Goal: Task Accomplishment & Management: Complete application form

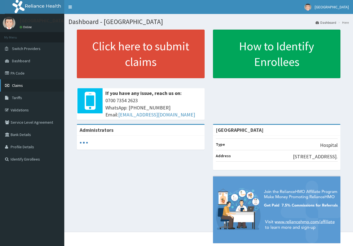
click at [16, 86] on span "Claims" at bounding box center [17, 85] width 11 height 5
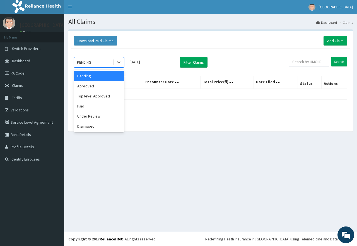
click at [114, 62] on span at bounding box center [114, 62] width 0 height 6
click at [106, 75] on div "Pending" at bounding box center [99, 76] width 50 height 10
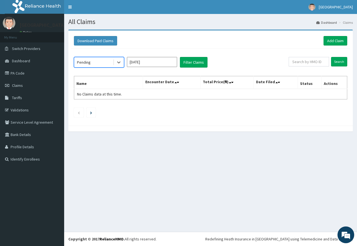
click at [154, 63] on input "Aug 2025" at bounding box center [152, 62] width 50 height 10
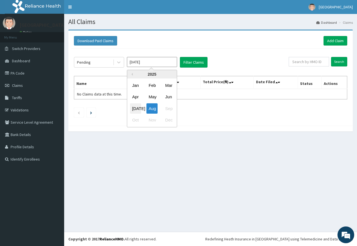
click at [137, 109] on div "Jul" at bounding box center [135, 108] width 11 height 10
type input "Jul 2025"
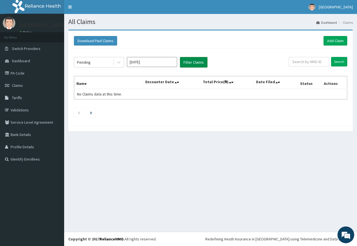
click at [193, 63] on button "Filter Claims" at bounding box center [194, 62] width 28 height 11
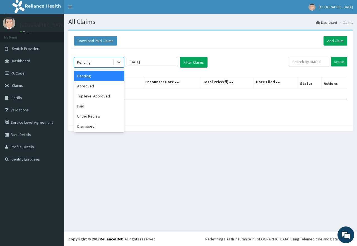
click at [100, 62] on div "Pending" at bounding box center [93, 62] width 39 height 9
click at [85, 107] on div "Paid" at bounding box center [99, 106] width 50 height 10
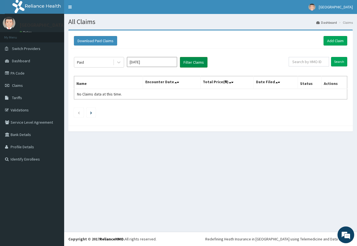
click at [191, 62] on button "Filter Claims" at bounding box center [194, 62] width 28 height 11
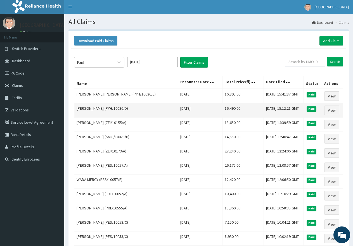
drag, startPoint x: 110, startPoint y: 106, endPoint x: 131, endPoint y: 108, distance: 21.0
click at [131, 108] on td "Christie Nsima Abai (PYH/10036/D)" at bounding box center [126, 110] width 104 height 14
copy td "PYH/10036/D"
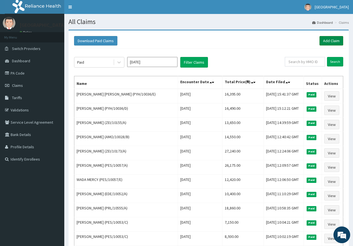
click at [334, 41] on link "Add Claim" at bounding box center [331, 40] width 24 height 9
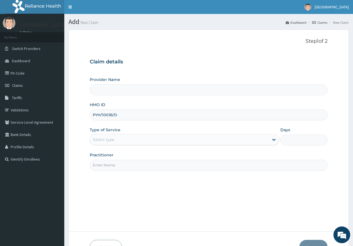
type input "[GEOGRAPHIC_DATA]"
type input "PYH/10036/D"
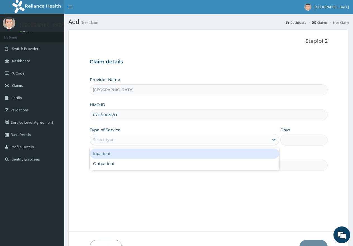
click at [174, 140] on div "Select type" at bounding box center [179, 139] width 178 height 9
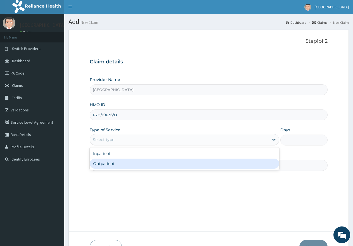
click at [171, 165] on div "Outpatient" at bounding box center [184, 164] width 189 height 10
type input "1"
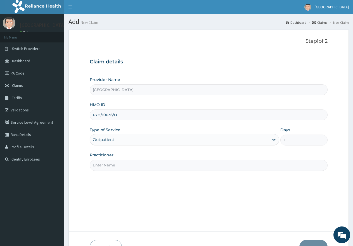
click at [170, 167] on input "Practitioner" at bounding box center [209, 165] width 238 height 11
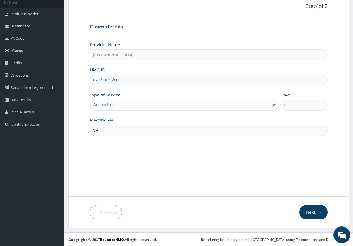
scroll to position [35, 0]
type input "GP"
click at [317, 212] on icon "button" at bounding box center [319, 212] width 4 height 4
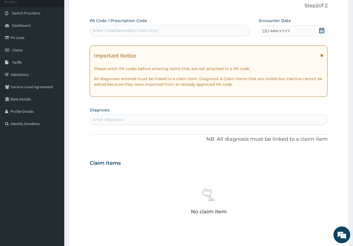
click at [175, 120] on div "Enter diagnosis" at bounding box center [208, 119] width 237 height 9
type input "EARL"
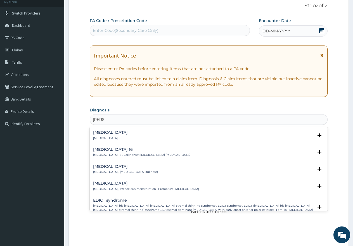
click at [166, 134] on div "Early yaws Early yaws" at bounding box center [208, 135] width 231 height 10
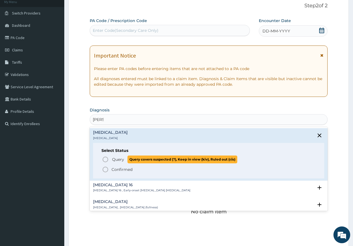
drag, startPoint x: 107, startPoint y: 159, endPoint x: 120, endPoint y: 154, distance: 14.0
click at [107, 158] on icon "status option query" at bounding box center [105, 159] width 7 height 7
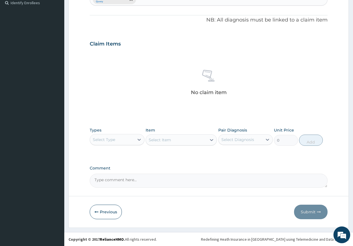
scroll to position [157, 0]
click at [126, 138] on div "Select Type" at bounding box center [112, 139] width 44 height 9
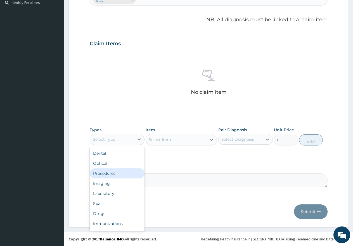
click at [114, 173] on div "Procedures" at bounding box center [117, 173] width 55 height 10
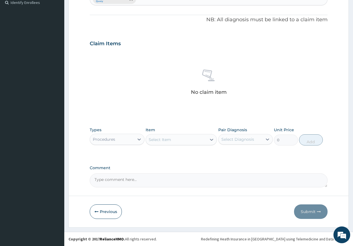
click at [178, 141] on div "Select Item" at bounding box center [176, 139] width 61 height 9
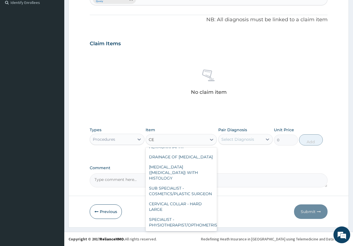
scroll to position [435, 0]
type input "C"
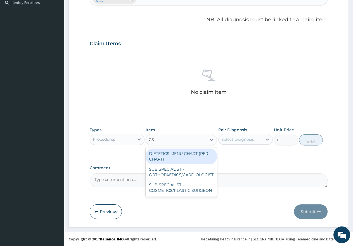
scroll to position [0, 0]
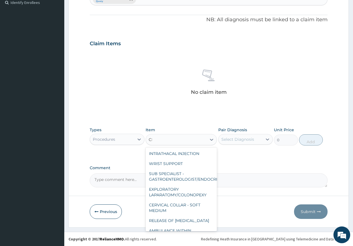
type input "C"
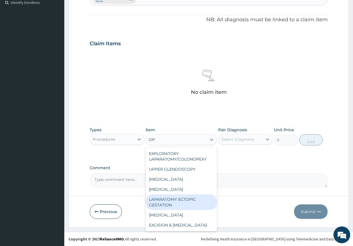
type input "O"
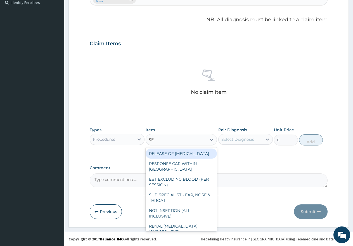
type input "SEC"
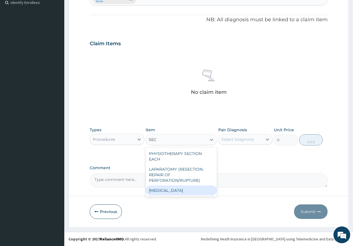
click at [171, 189] on div "CAESAREAN SECTION" at bounding box center [180, 190] width 71 height 10
type input "375000"
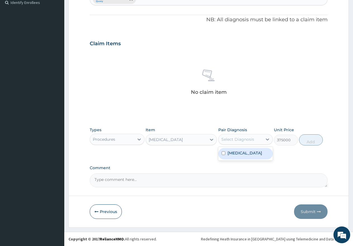
click at [239, 137] on div "Select Diagnosis" at bounding box center [237, 139] width 33 height 6
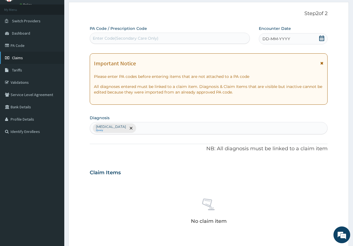
scroll to position [17, 0]
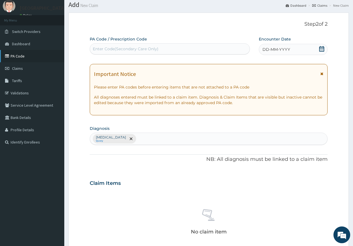
click at [20, 56] on link "PA Code" at bounding box center [32, 56] width 64 height 12
